Goal: Information Seeking & Learning: Learn about a topic

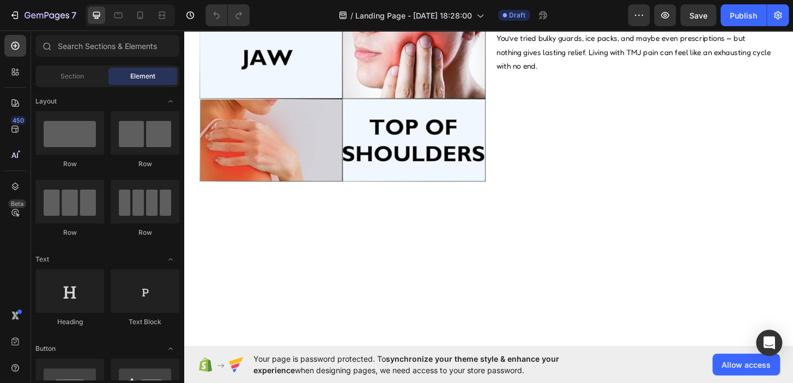
scroll to position [198, 0]
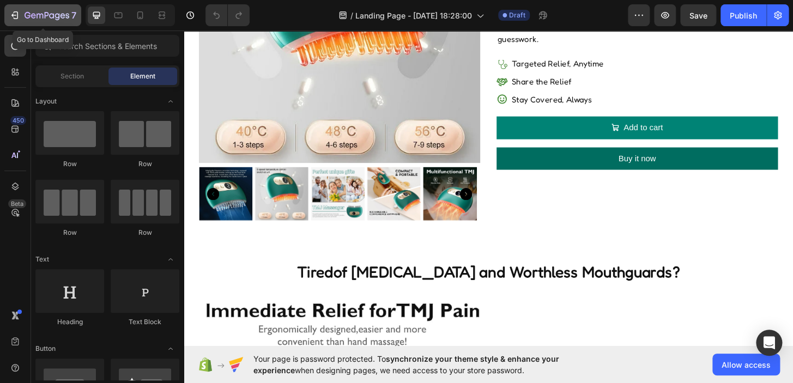
click at [8, 14] on button "7" at bounding box center [42, 15] width 77 height 22
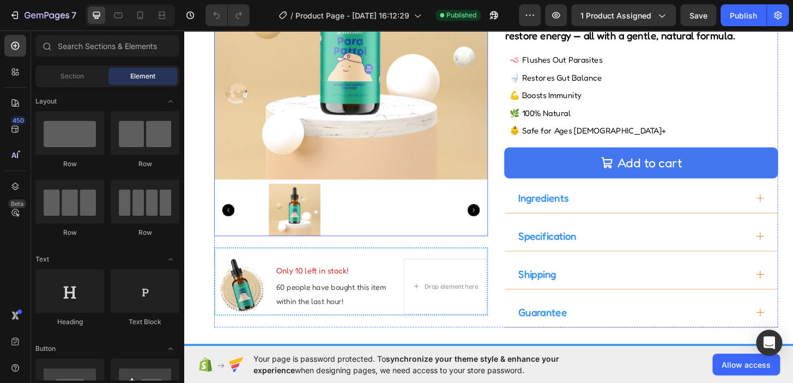
scroll to position [221, 0]
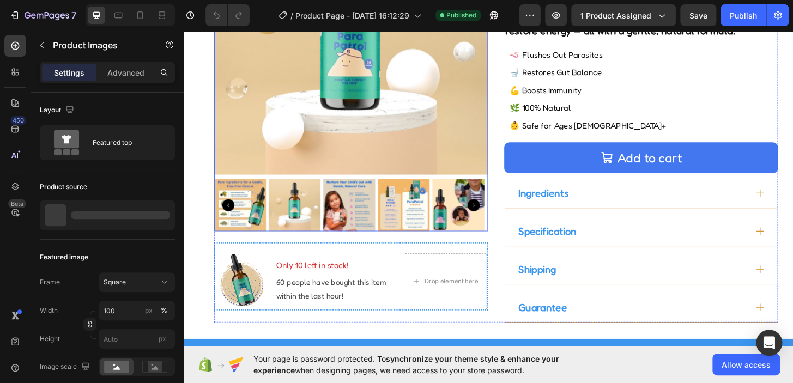
drag, startPoint x: 404, startPoint y: 211, endPoint x: 331, endPoint y: 211, distance: 73.6
click at [405, 211] on img at bounding box center [420, 218] width 56 height 56
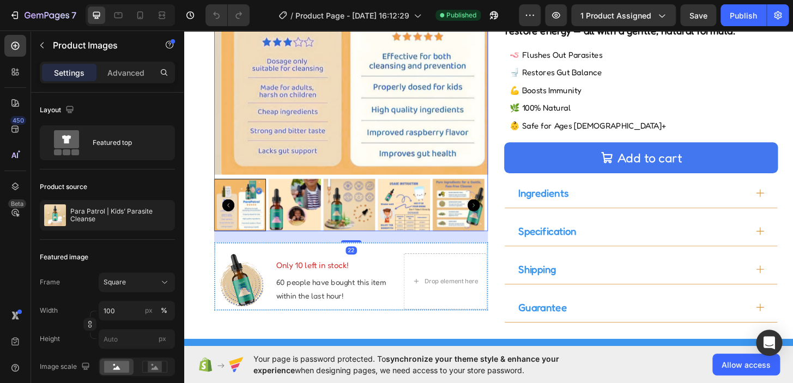
click at [230, 212] on icon "Carousel Back Arrow" at bounding box center [231, 217] width 13 height 13
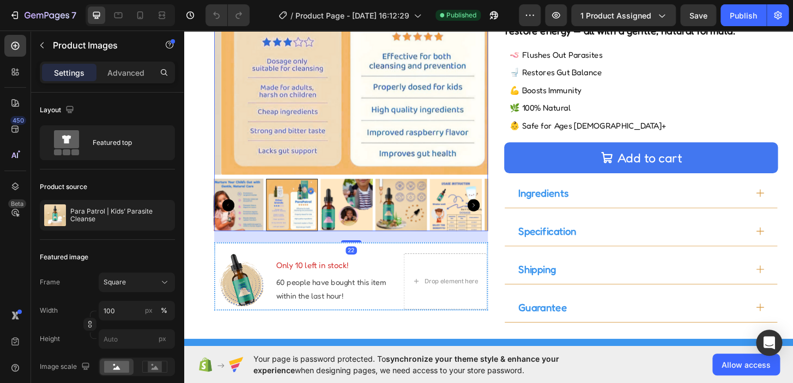
click at [230, 212] on icon "Carousel Back Arrow" at bounding box center [231, 217] width 13 height 13
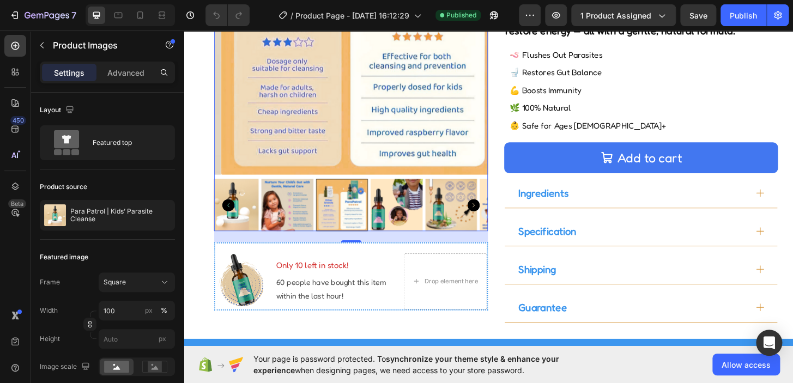
click at [230, 212] on icon "Carousel Back Arrow" at bounding box center [231, 217] width 13 height 13
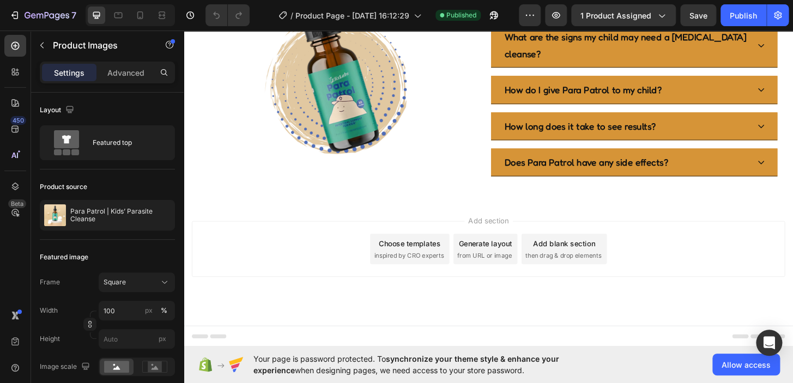
scroll to position [3950, 0]
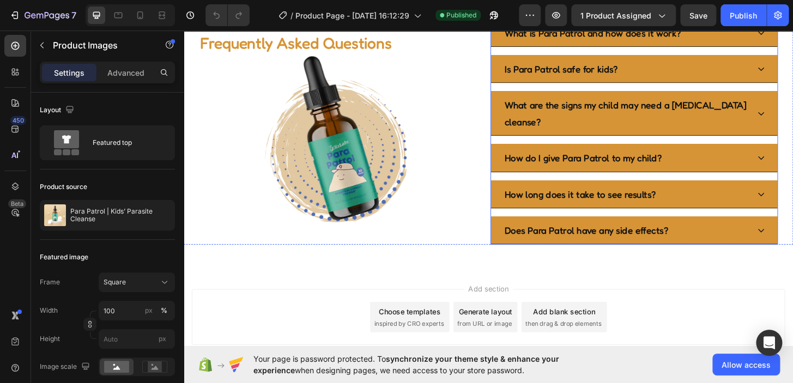
click at [753, 43] on div "What is Para Patrol and how does it work?" at bounding box center [658, 32] width 264 height 21
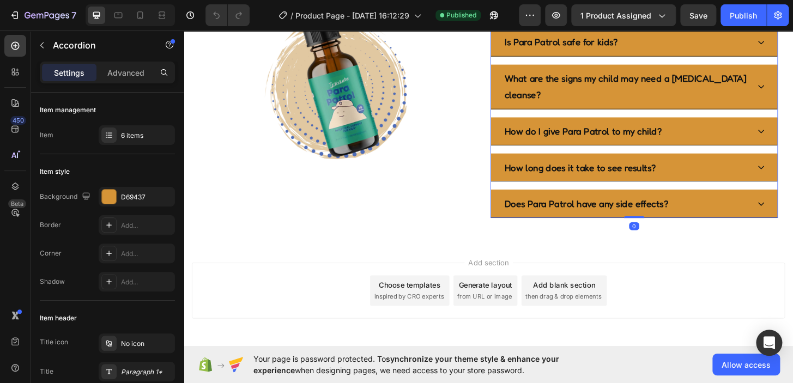
scroll to position [4059, 0]
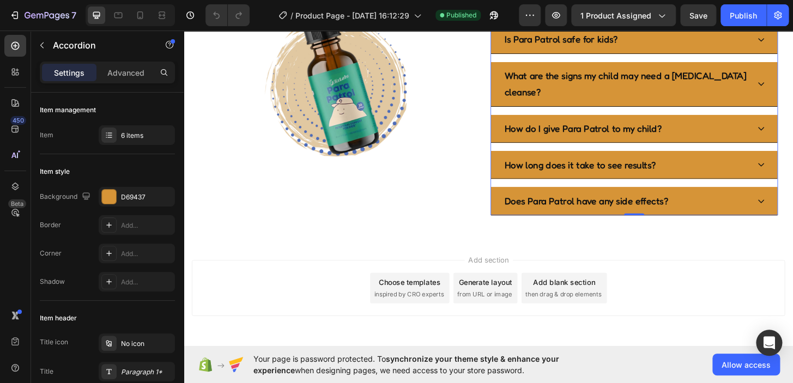
click at [731, 50] on div "Is Para Patrol safe for kids?" at bounding box center [658, 39] width 264 height 21
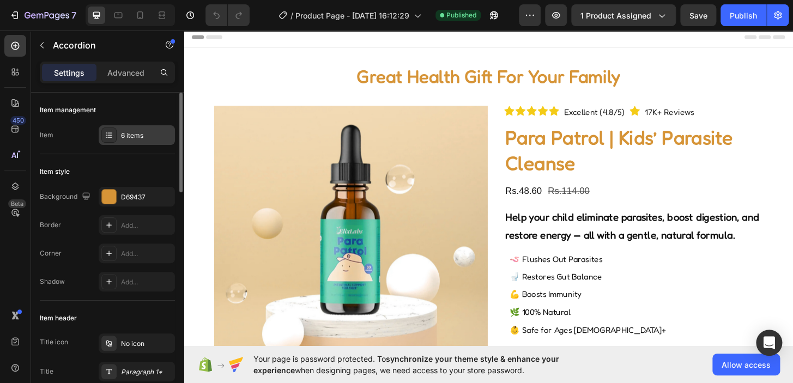
scroll to position [0, 0]
